Goal: Information Seeking & Learning: Check status

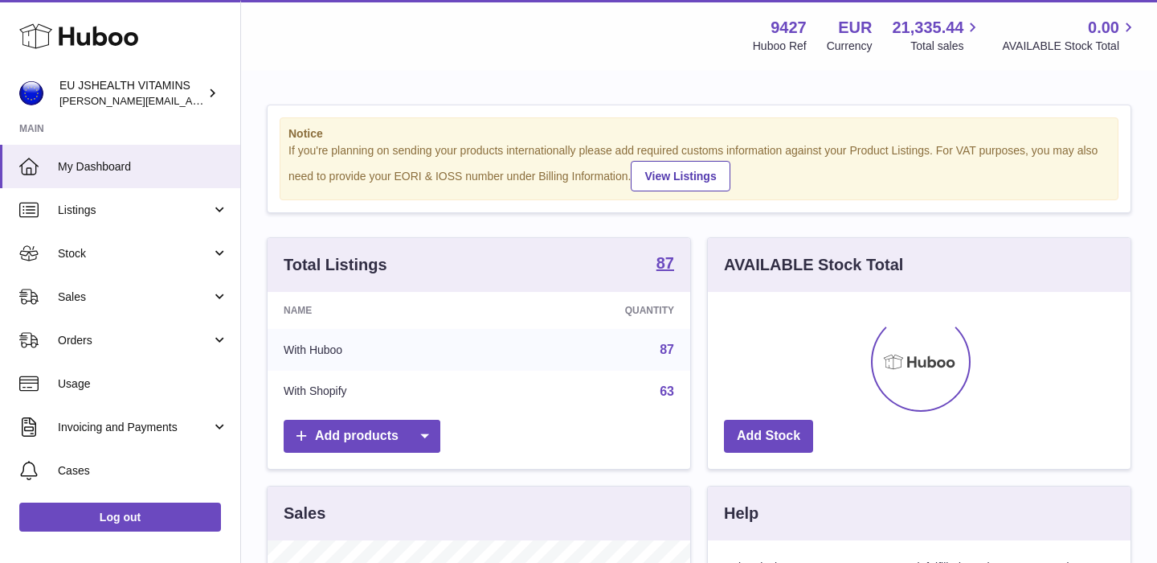
scroll to position [251, 423]
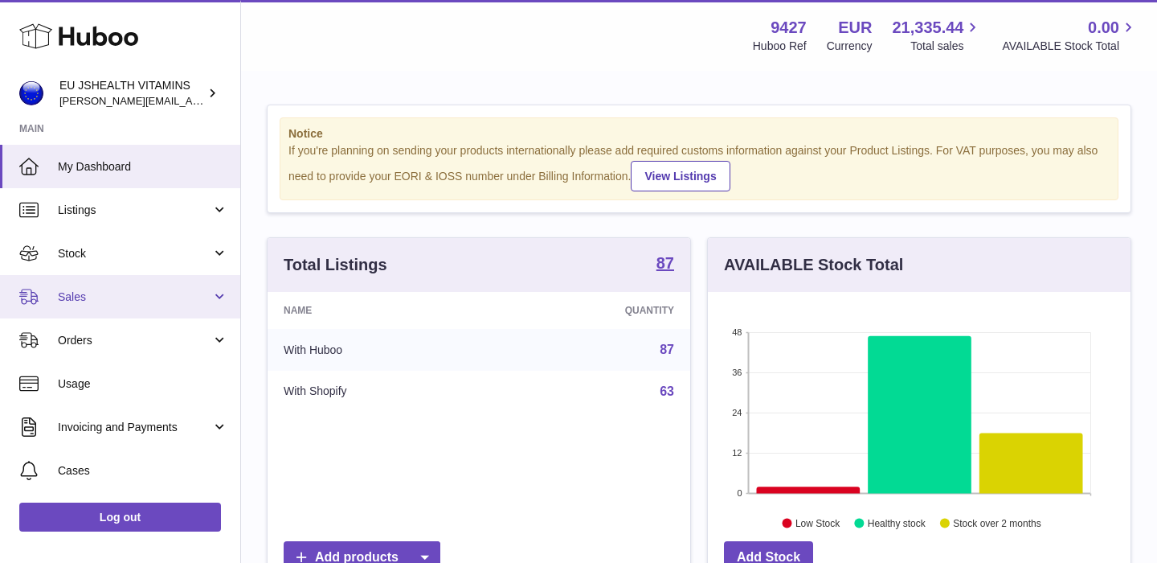
click at [115, 302] on span "Sales" at bounding box center [134, 296] width 153 height 15
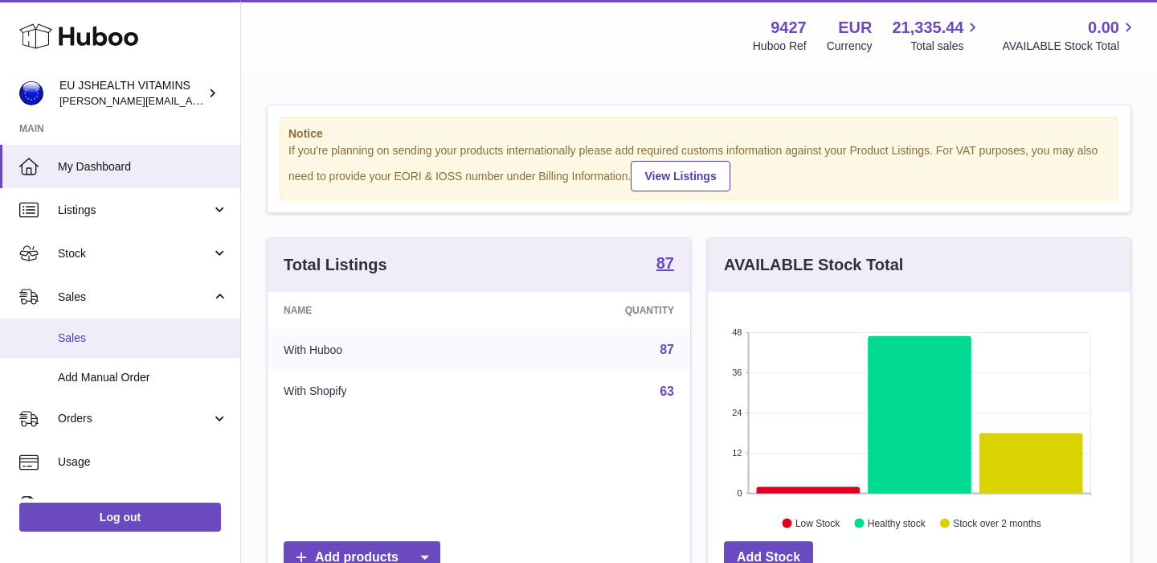
click at [96, 333] on span "Sales" at bounding box center [143, 337] width 170 height 15
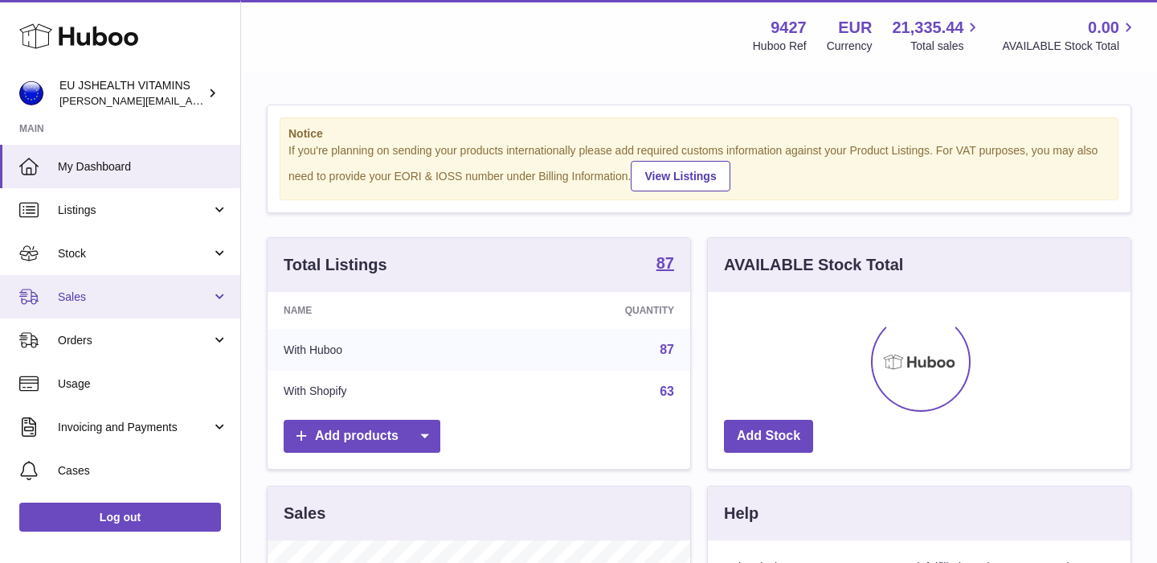
scroll to position [251, 423]
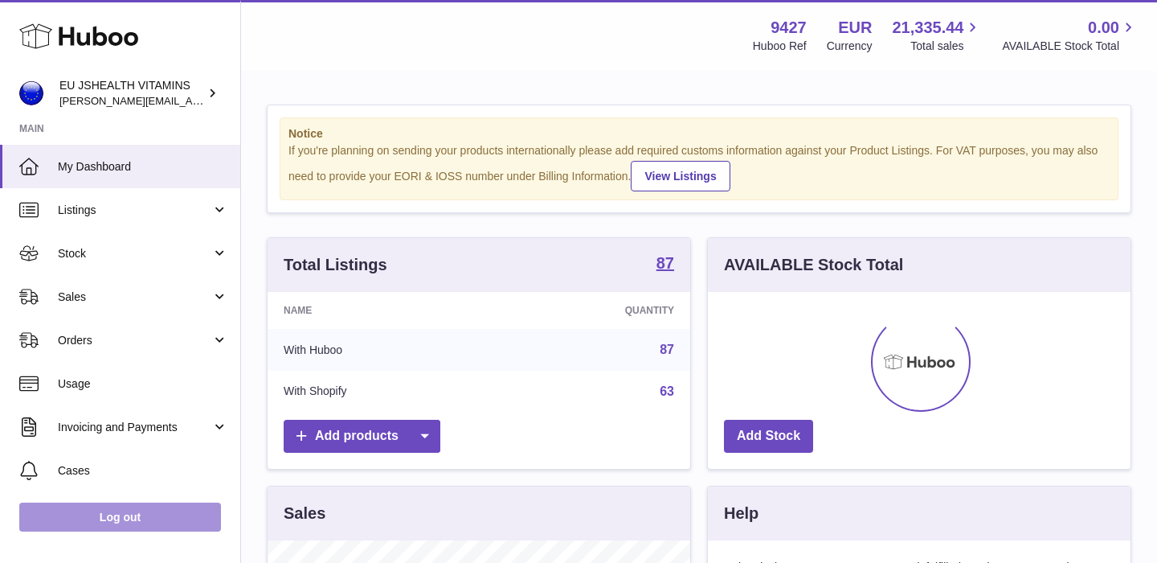
click at [117, 519] on link "Log out" at bounding box center [120, 516] width 202 height 29
